Goal: Entertainment & Leisure: Consume media (video, audio)

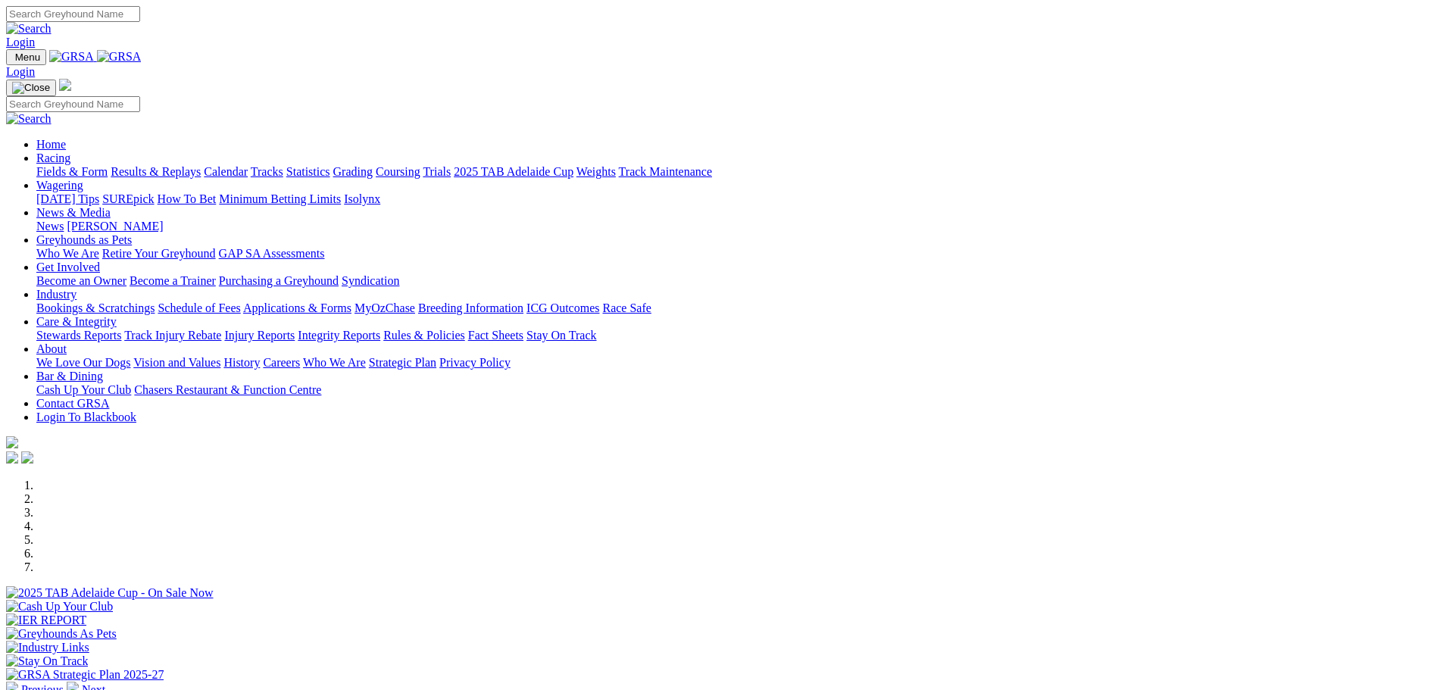
click at [201, 165] on link "Results & Replays" at bounding box center [156, 171] width 90 height 13
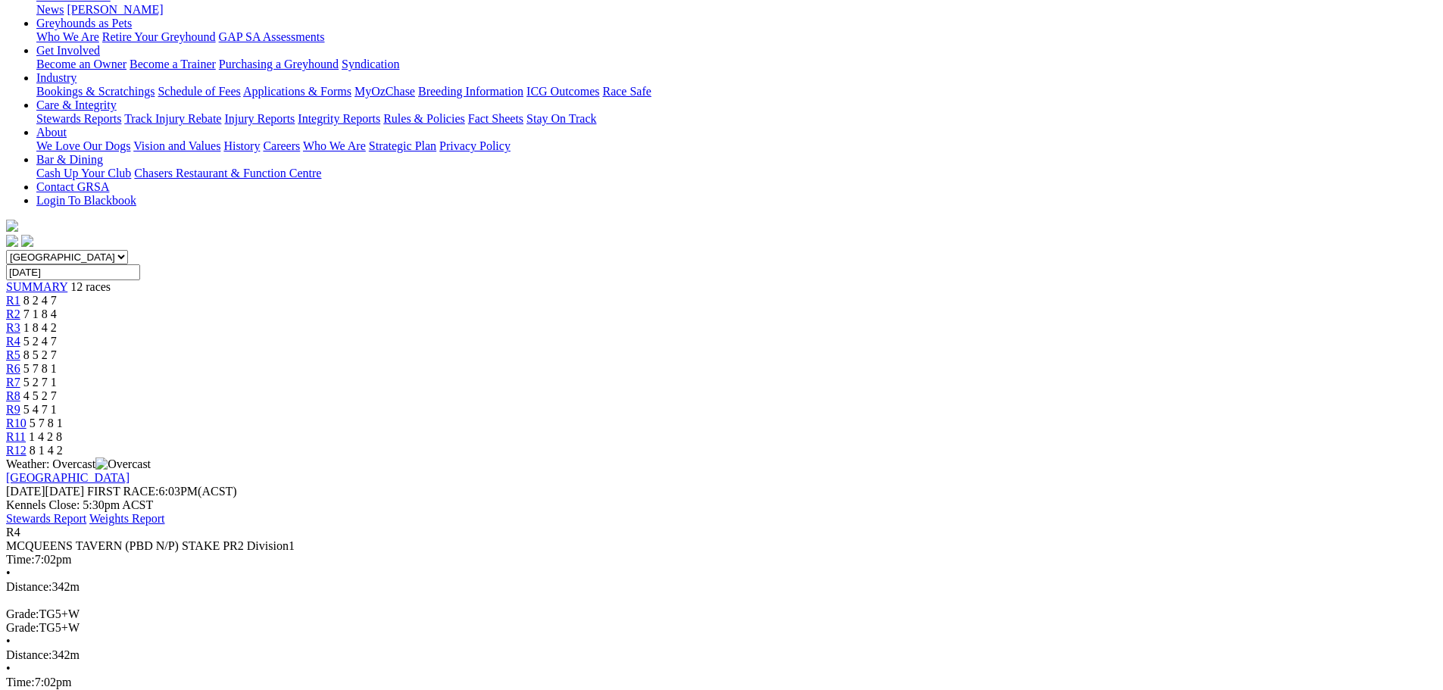
scroll to position [246, 0]
